Goal: Information Seeking & Learning: Learn about a topic

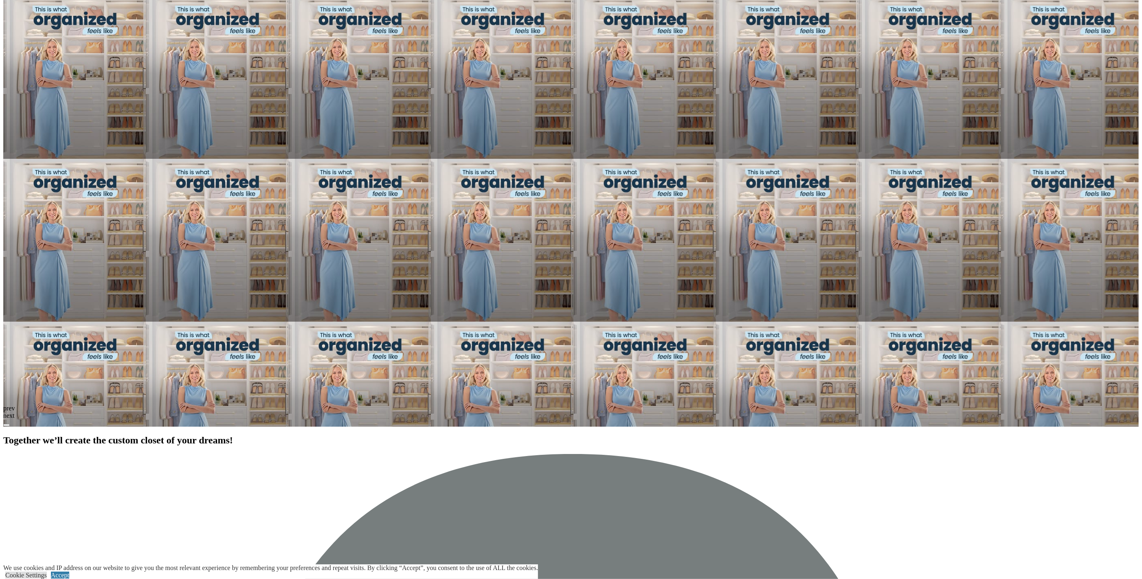
scroll to position [814, 0]
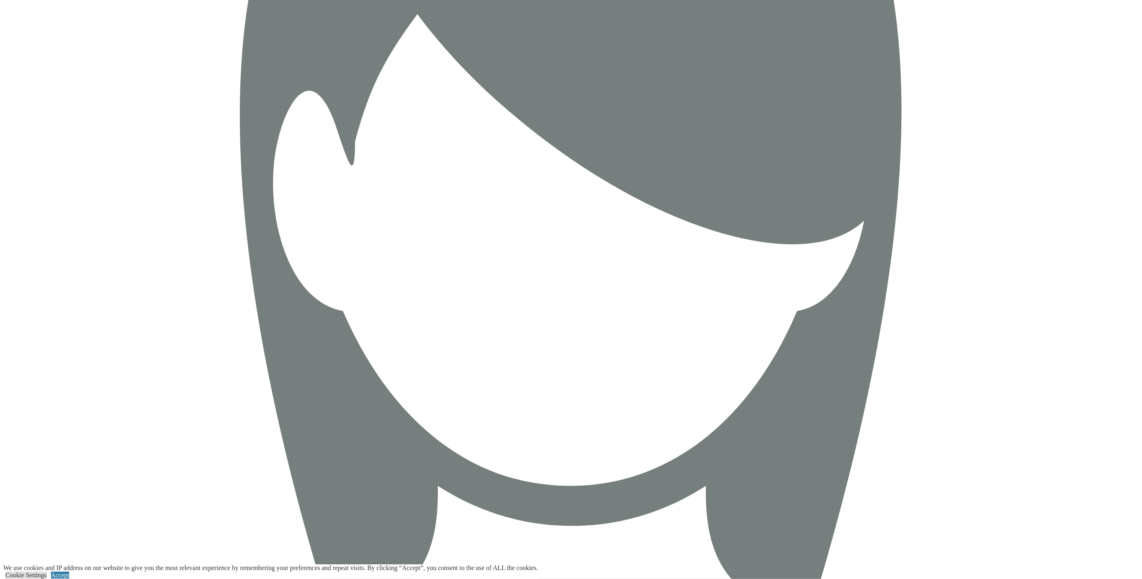
scroll to position [1669, 0]
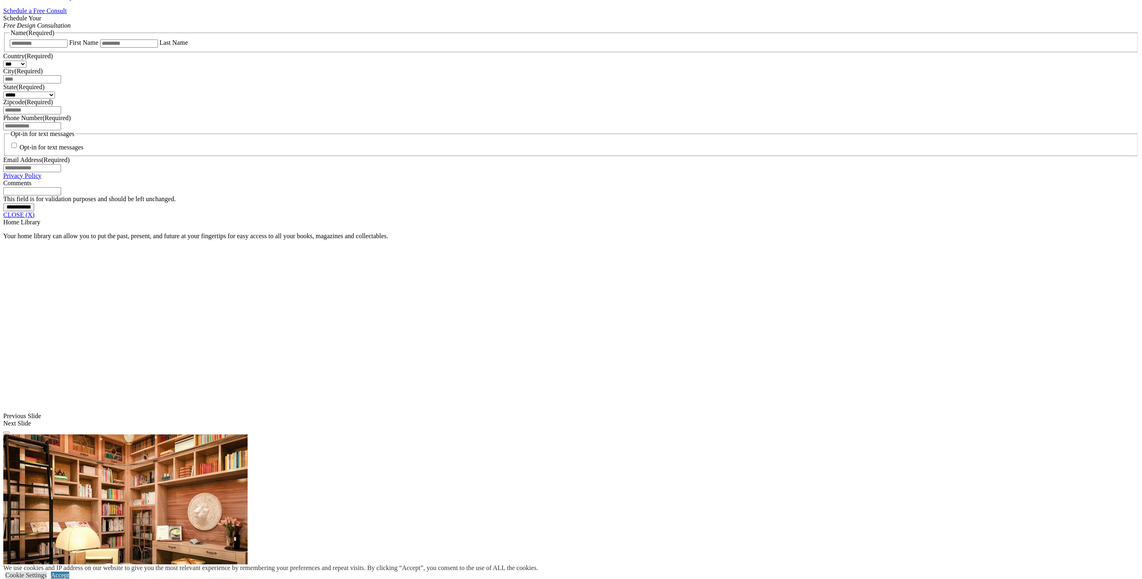
scroll to position [611, 0]
